Goal: Task Accomplishment & Management: Complete application form

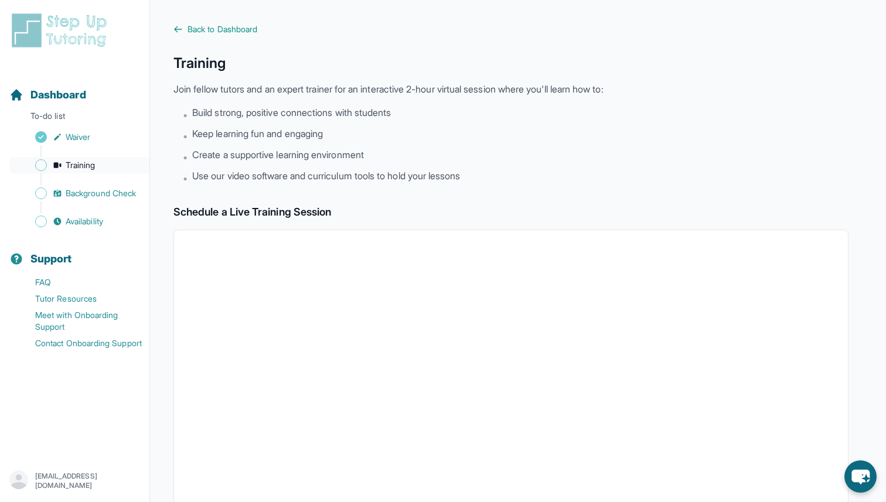
click at [100, 165] on link "Training" at bounding box center [79, 165] width 140 height 16
click at [73, 97] on span "Dashboard" at bounding box center [58, 95] width 56 height 16
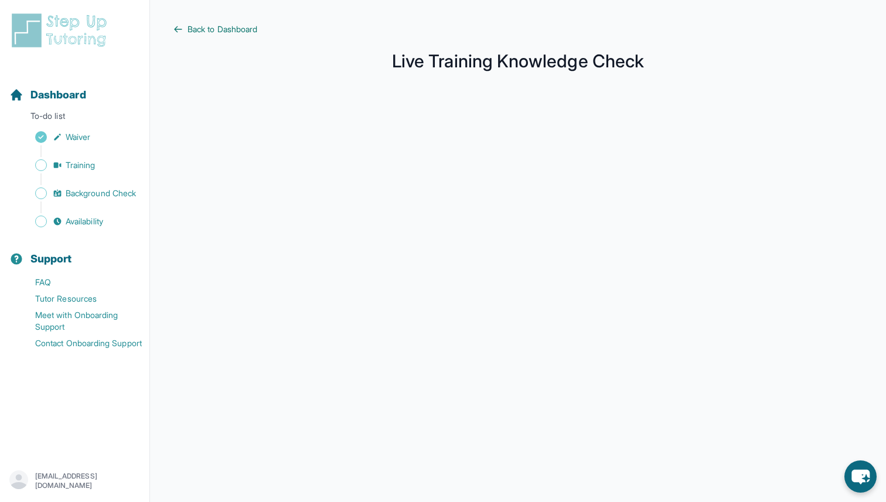
click at [266, 30] on link "Back to Dashboard" at bounding box center [517, 29] width 689 height 12
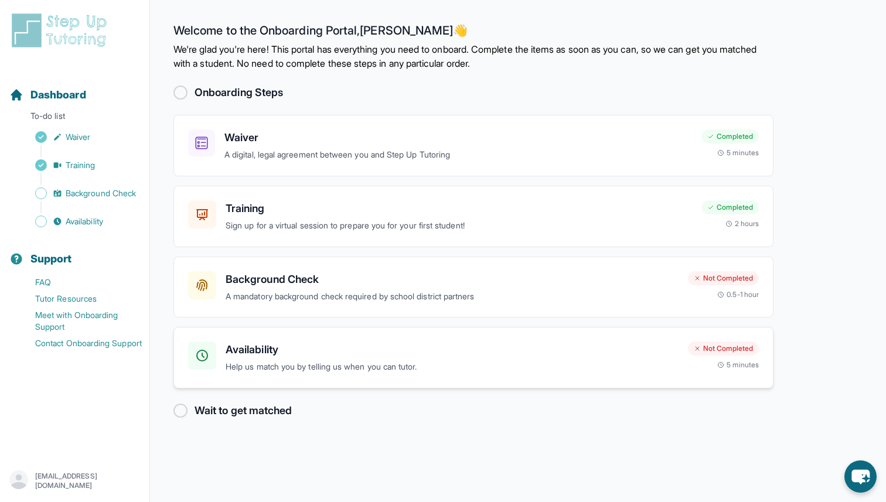
click at [250, 381] on div "Availability Help us match you by telling us when you can tutor. Not Completed …" at bounding box center [473, 358] width 600 height 62
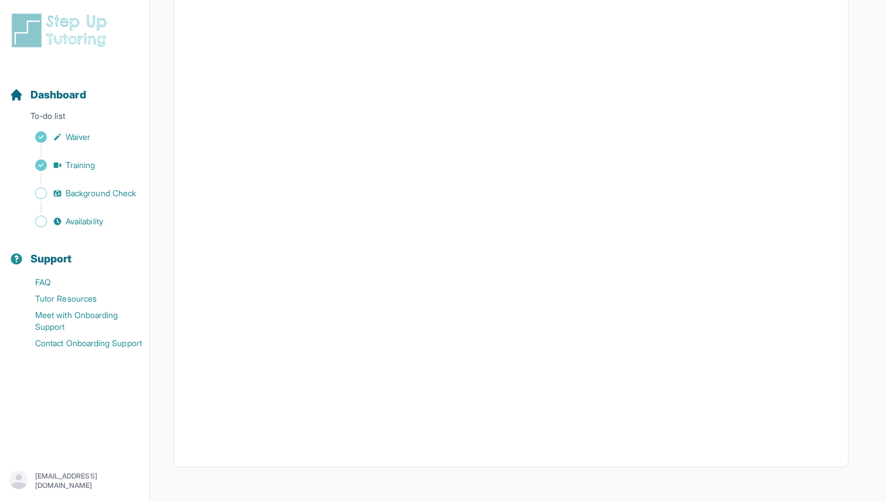
scroll to position [179, 0]
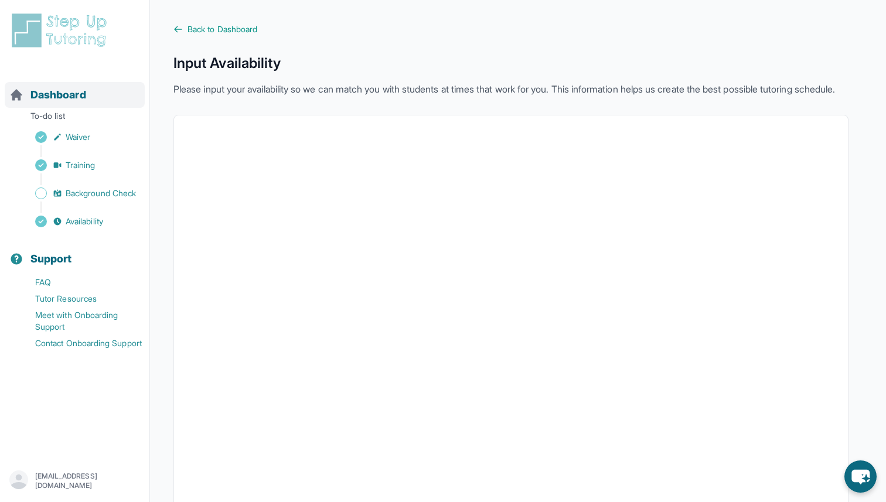
click at [59, 106] on div "Dashboard" at bounding box center [75, 95] width 140 height 26
click at [81, 94] on span "Dashboard" at bounding box center [58, 95] width 56 height 16
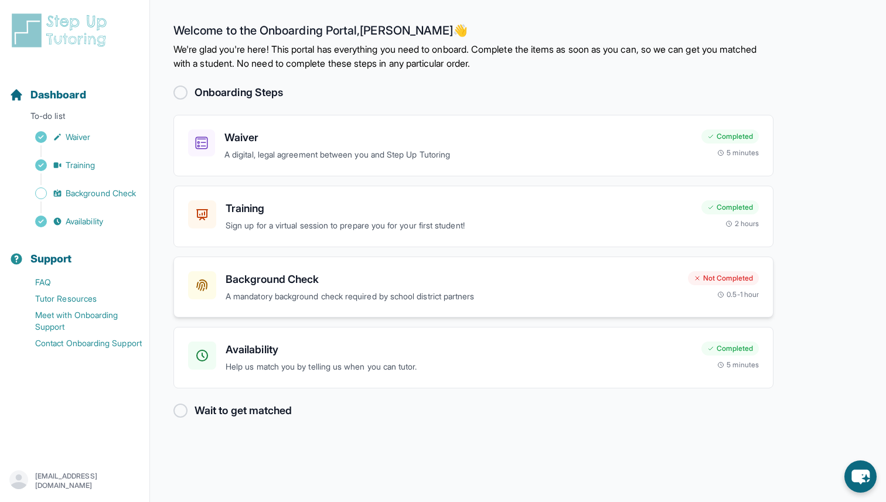
click at [312, 271] on h3 "Background Check" at bounding box center [452, 279] width 453 height 16
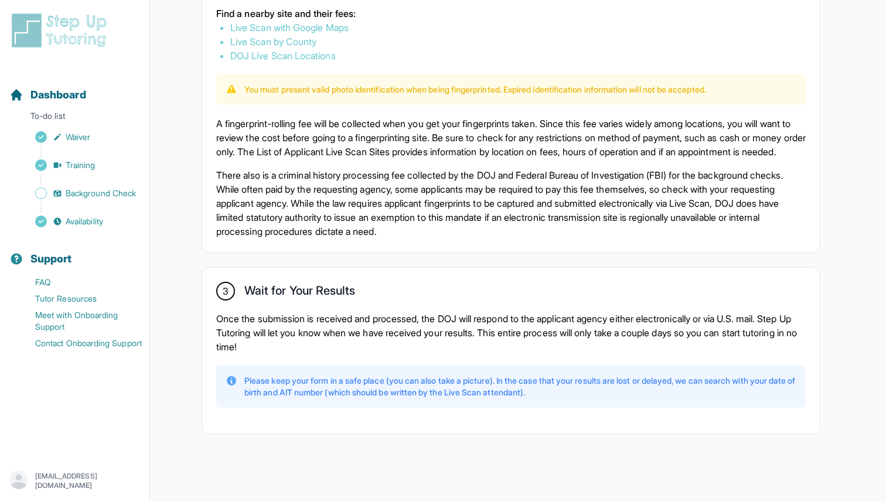
scroll to position [756, 0]
